Goal: Book appointment/travel/reservation

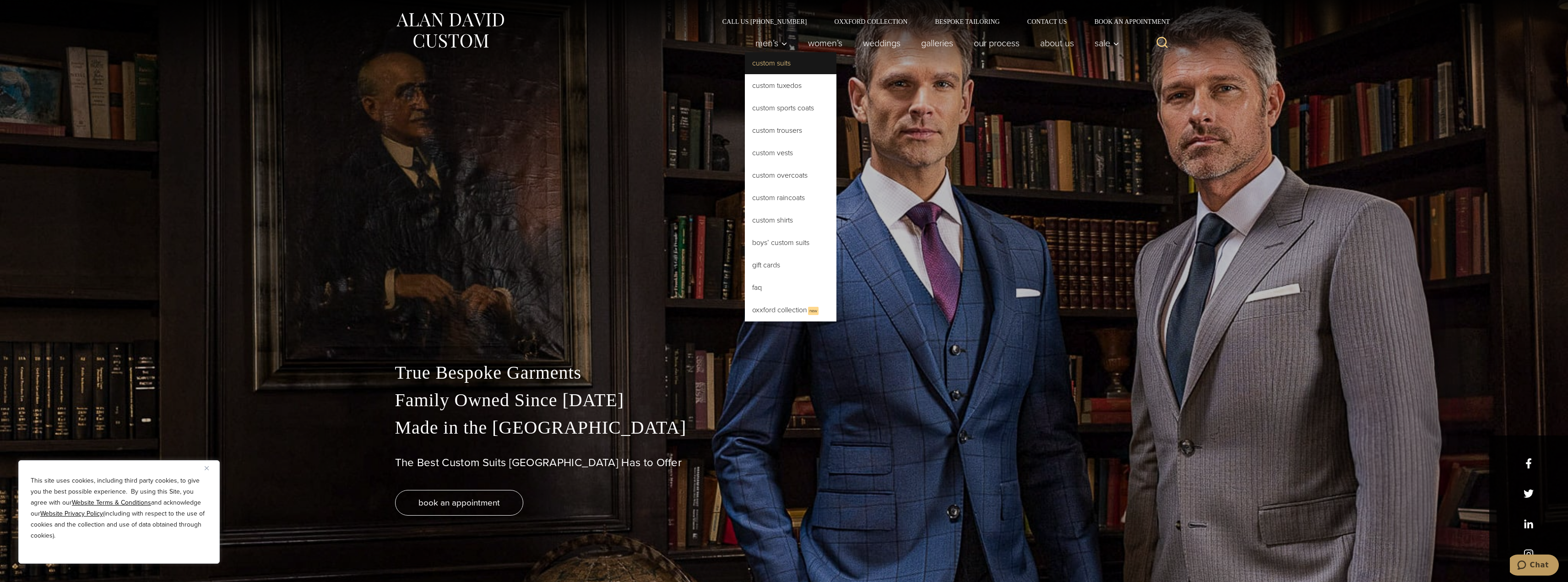
click at [785, 60] on link "Custom Suits" at bounding box center [790, 63] width 92 height 22
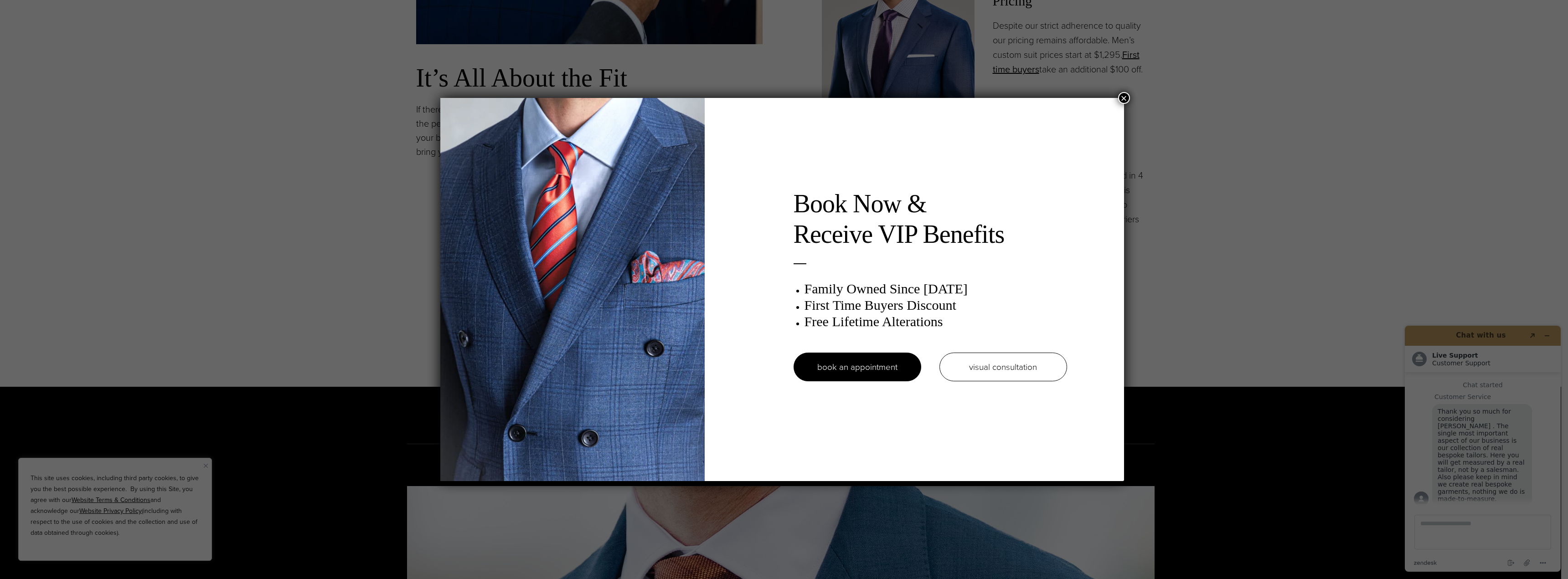
click at [1119, 100] on div "Book Now & Receive VIP Benefits Family Owned Since 1913 First Time Buyers Disco…" at bounding box center [782, 289] width 684 height 383
click at [1127, 98] on button "×" at bounding box center [1124, 97] width 12 height 12
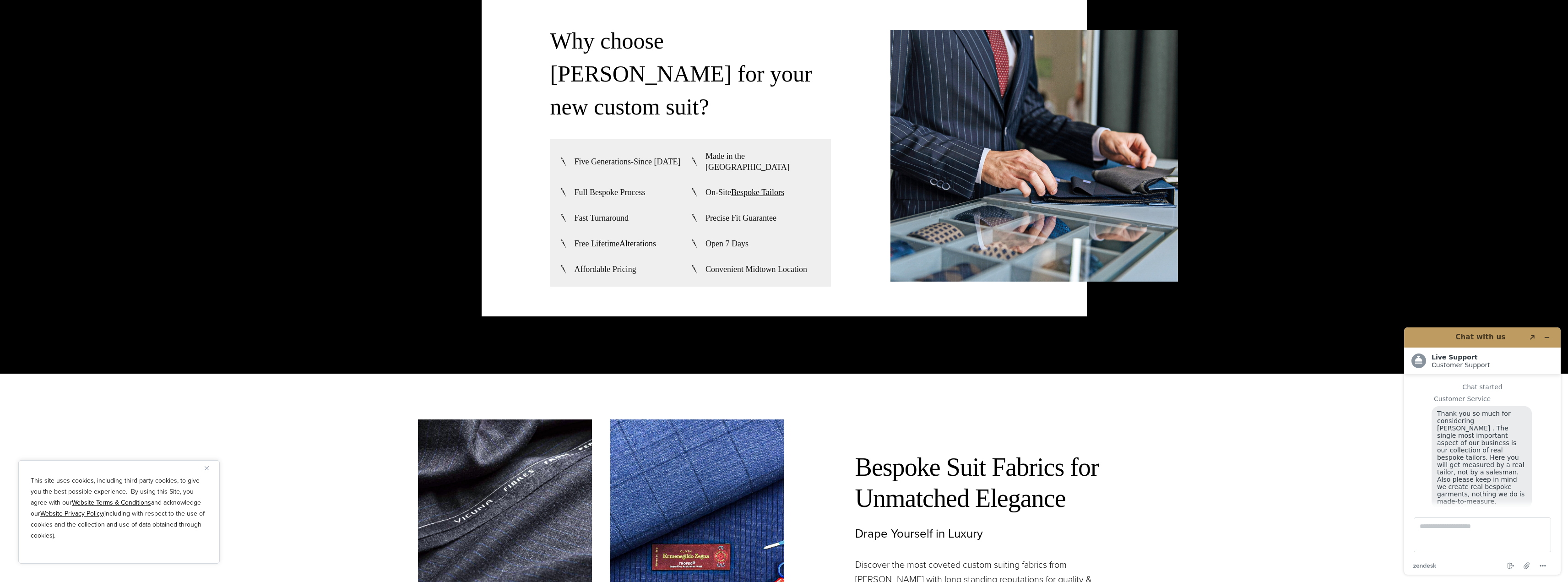
scroll to position [12, 0]
